Goal: Transaction & Acquisition: Purchase product/service

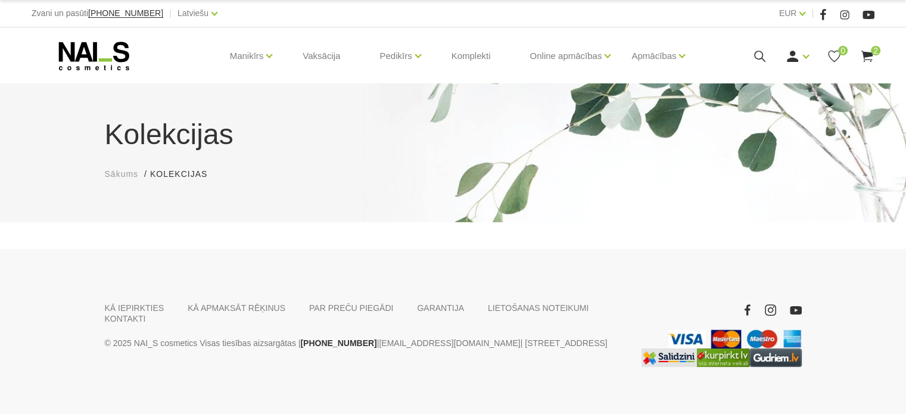
click at [866, 52] on use at bounding box center [867, 56] width 12 height 11
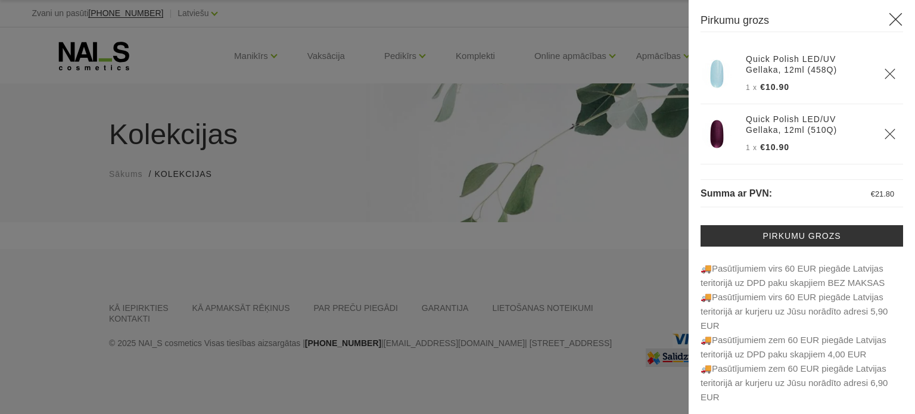
click at [614, 63] on div at bounding box center [457, 207] width 915 height 414
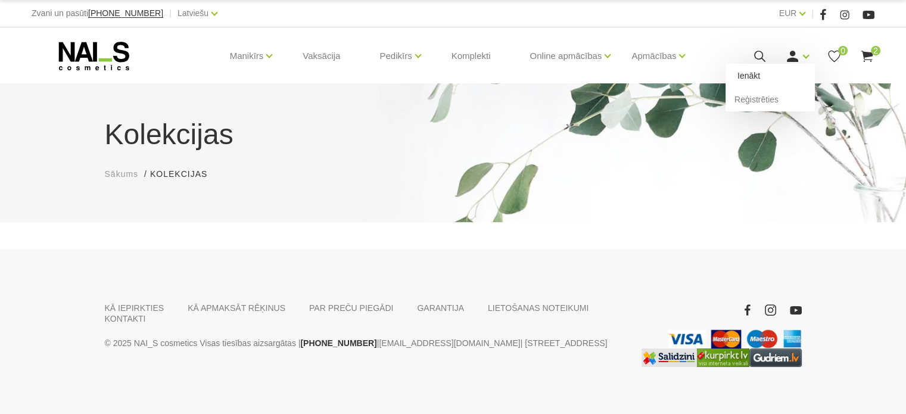
click at [751, 82] on link "Ienākt" at bounding box center [770, 76] width 89 height 24
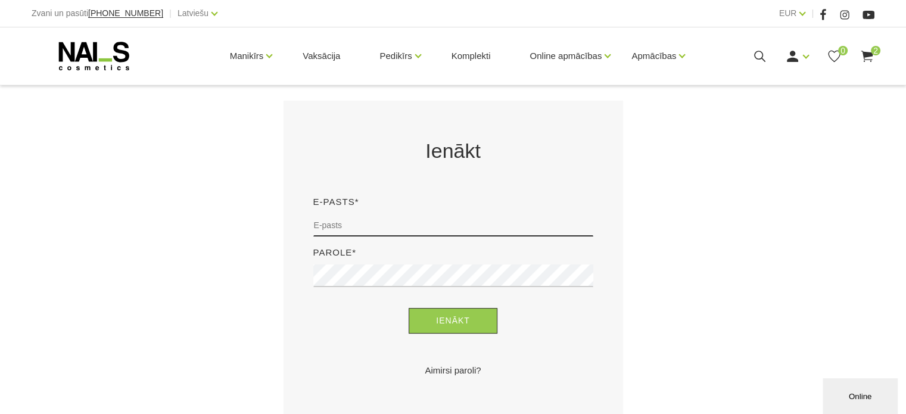
scroll to position [357, 0]
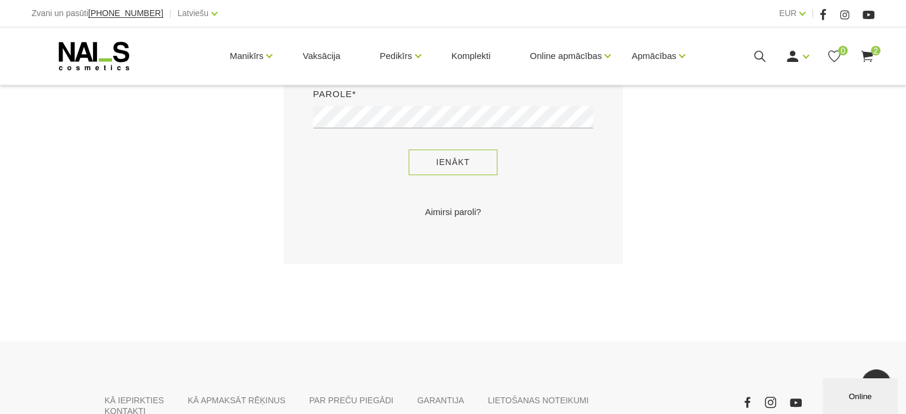
type input "sory78@inbox.lv"
click at [472, 163] on button "Ienākt" at bounding box center [453, 163] width 89 height 26
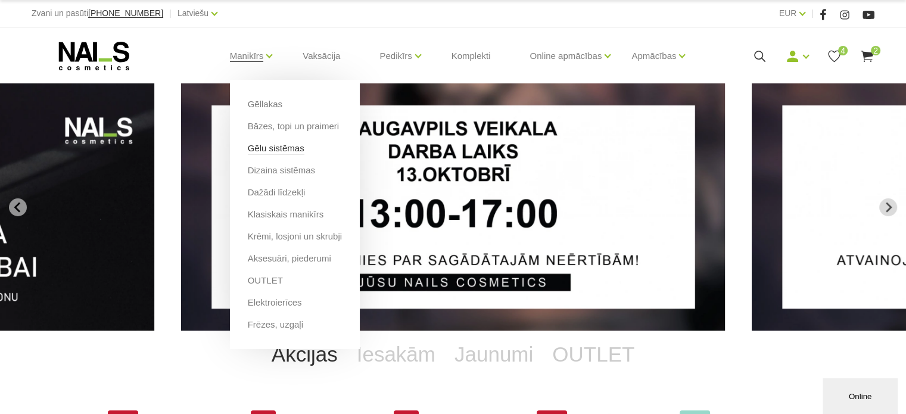
click at [276, 146] on link "Gēlu sistēmas" at bounding box center [276, 148] width 57 height 13
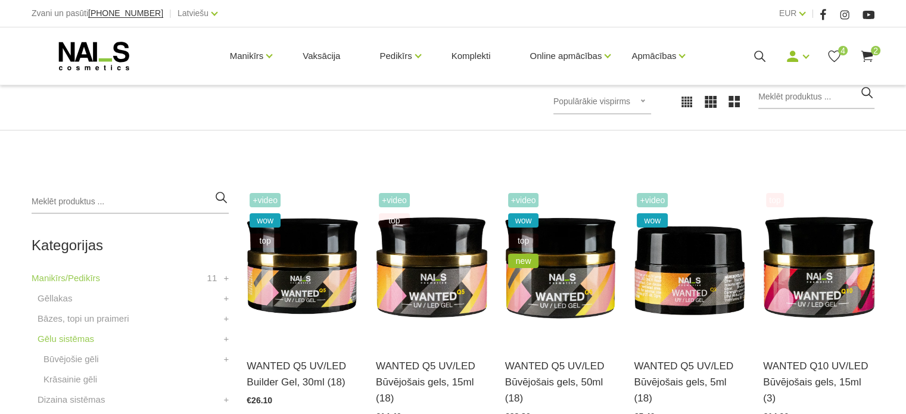
scroll to position [298, 0]
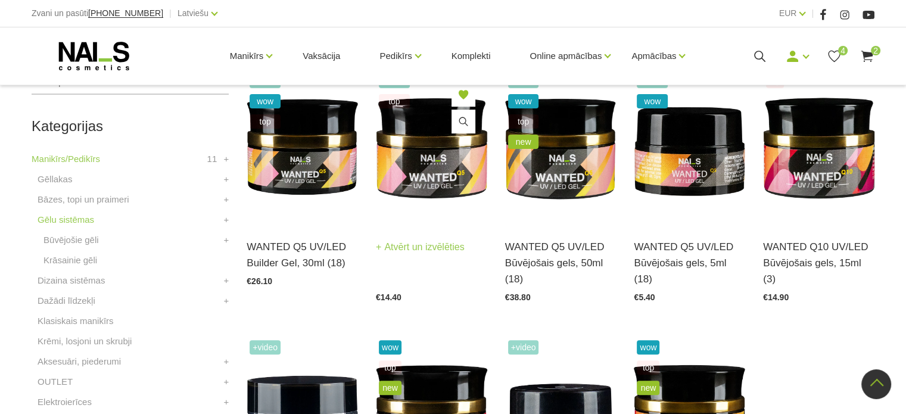
click at [441, 160] on img at bounding box center [431, 147] width 111 height 153
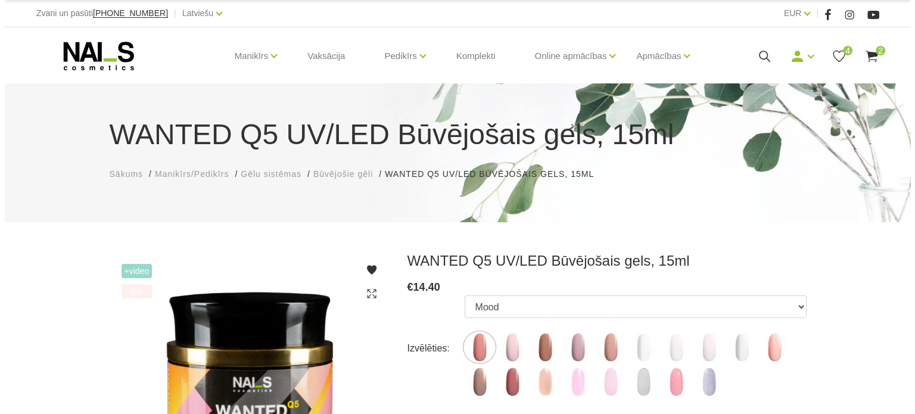
scroll to position [238, 0]
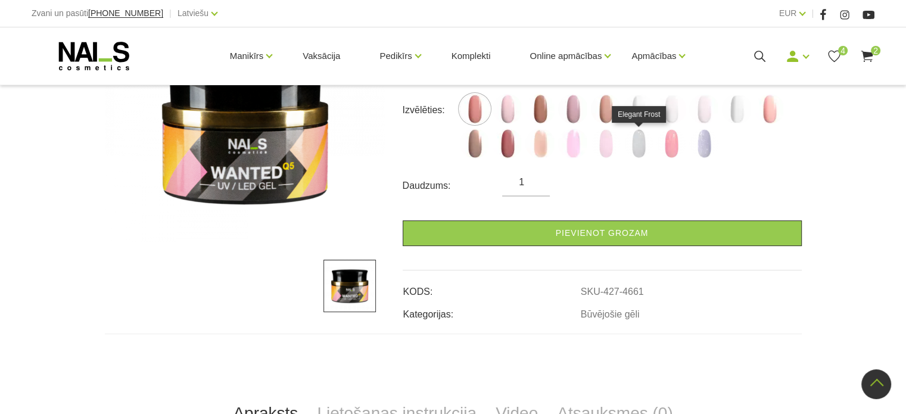
click at [637, 146] on img at bounding box center [639, 144] width 30 height 30
select select "6429"
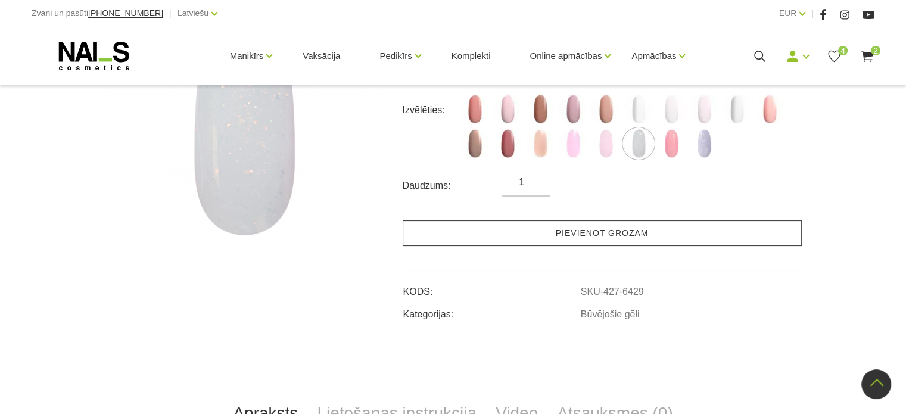
click at [690, 228] on link "Pievienot grozam" at bounding box center [602, 233] width 399 height 26
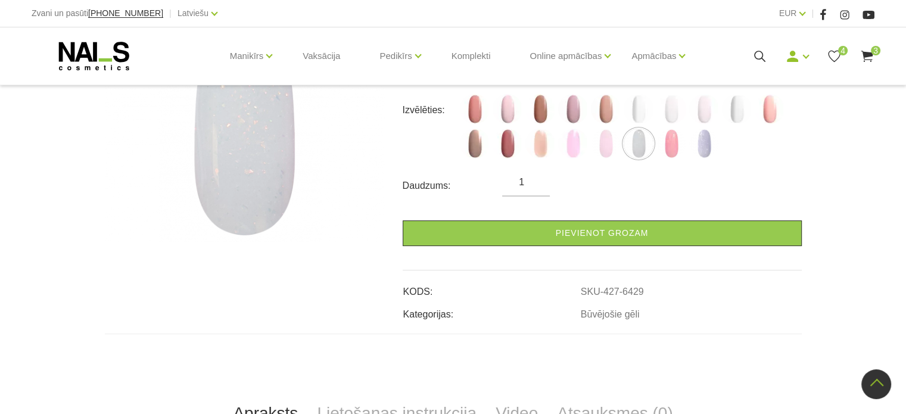
click at [875, 51] on span "3" at bounding box center [876, 51] width 10 height 10
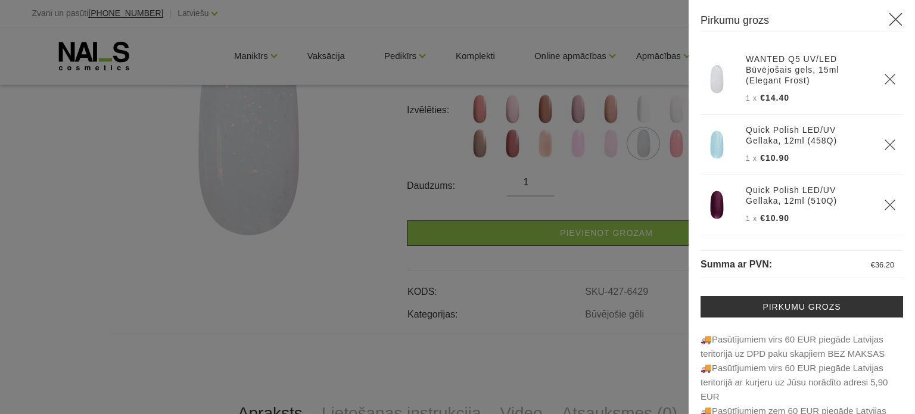
click at [727, 206] on img at bounding box center [717, 205] width 30 height 30
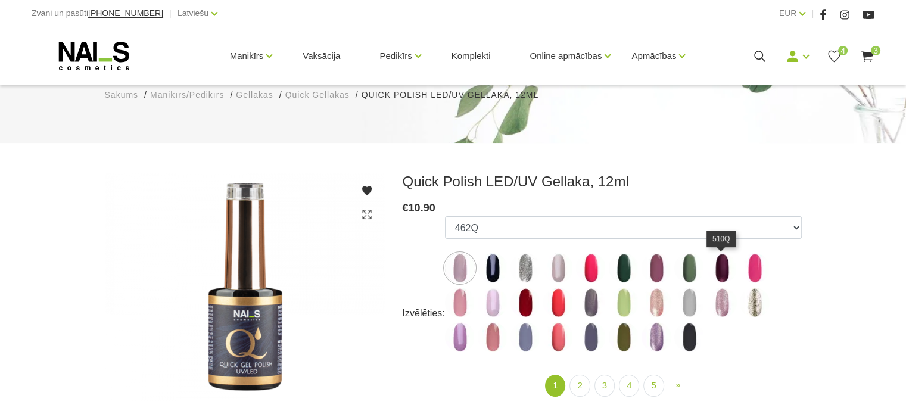
scroll to position [179, 0]
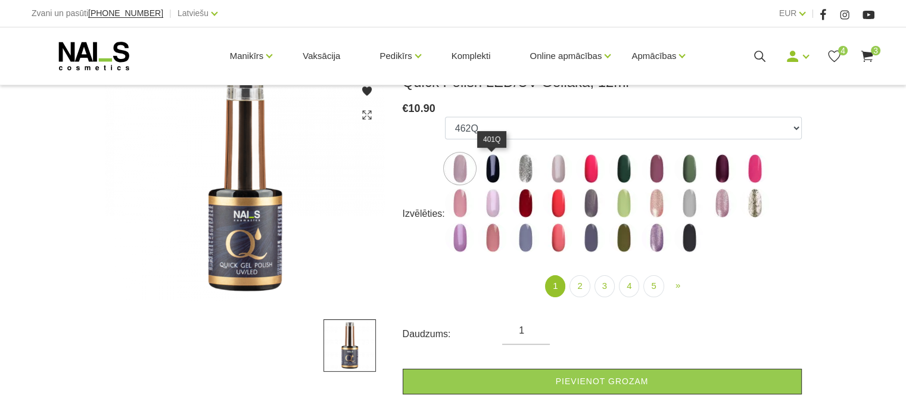
click at [499, 173] on img at bounding box center [493, 169] width 30 height 30
select select "4328"
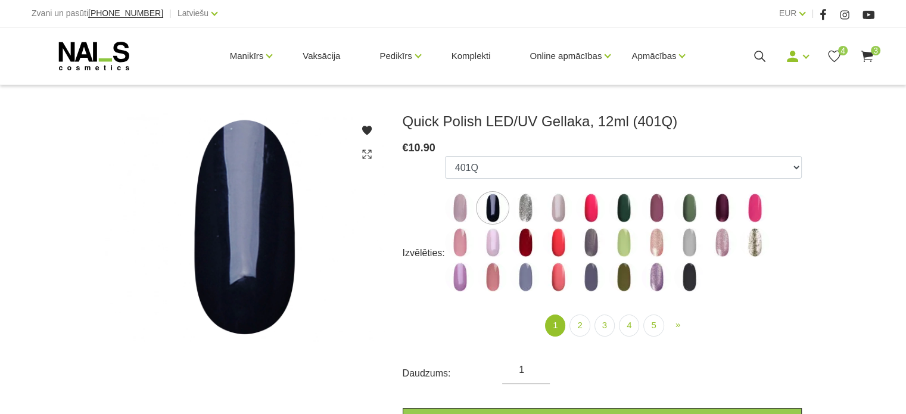
scroll to position [119, 0]
